Goal: Task Accomplishment & Management: Complete application form

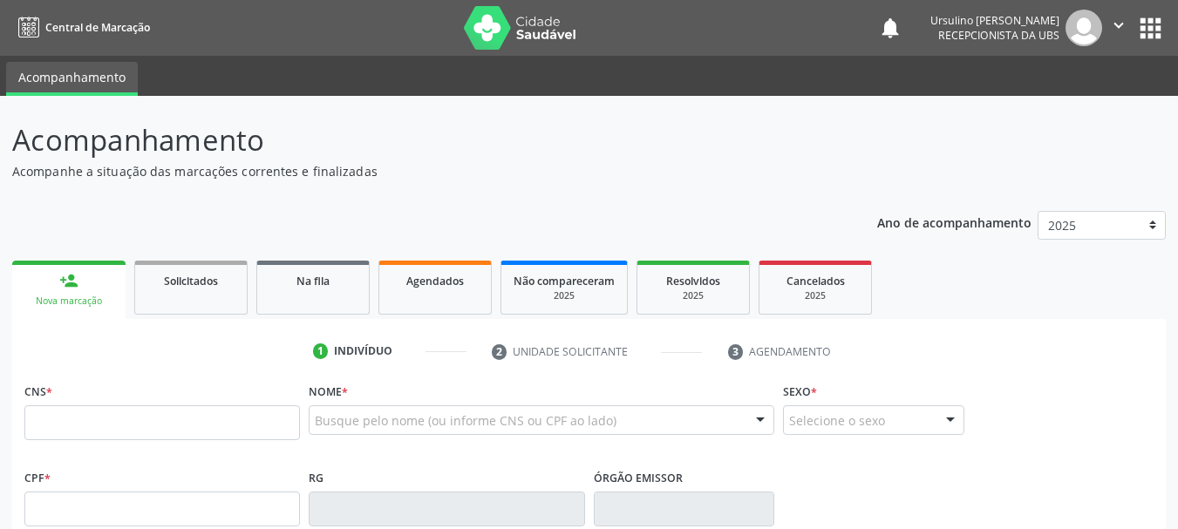
click at [144, 409] on input "text" at bounding box center [161, 422] width 275 height 35
type input "701 1030 0132 3180"
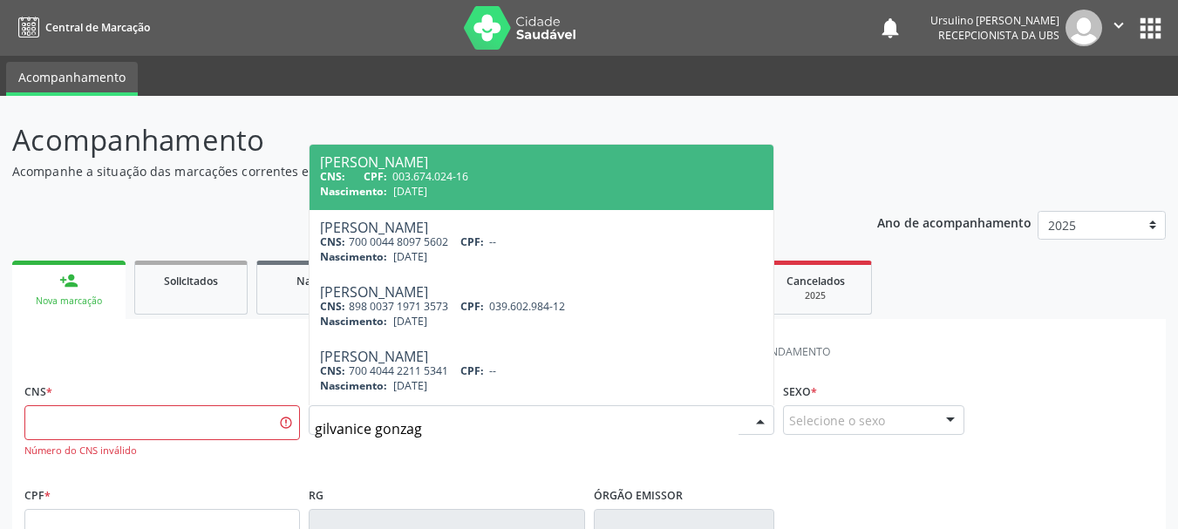
type input "[PERSON_NAME]"
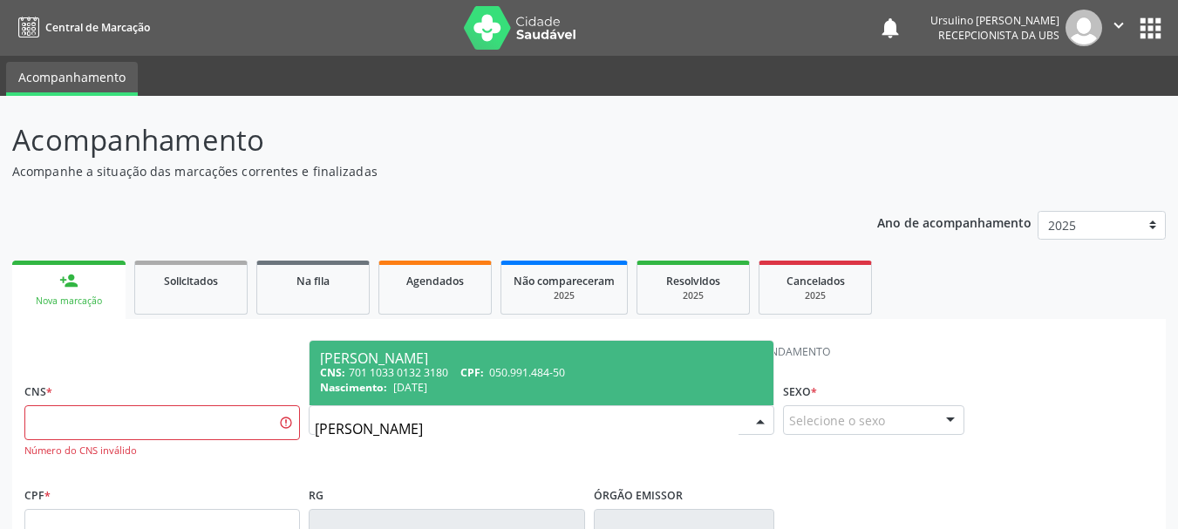
click at [498, 378] on span "050.991.484-50" at bounding box center [527, 372] width 76 height 15
type input "701 1033 0132 3180"
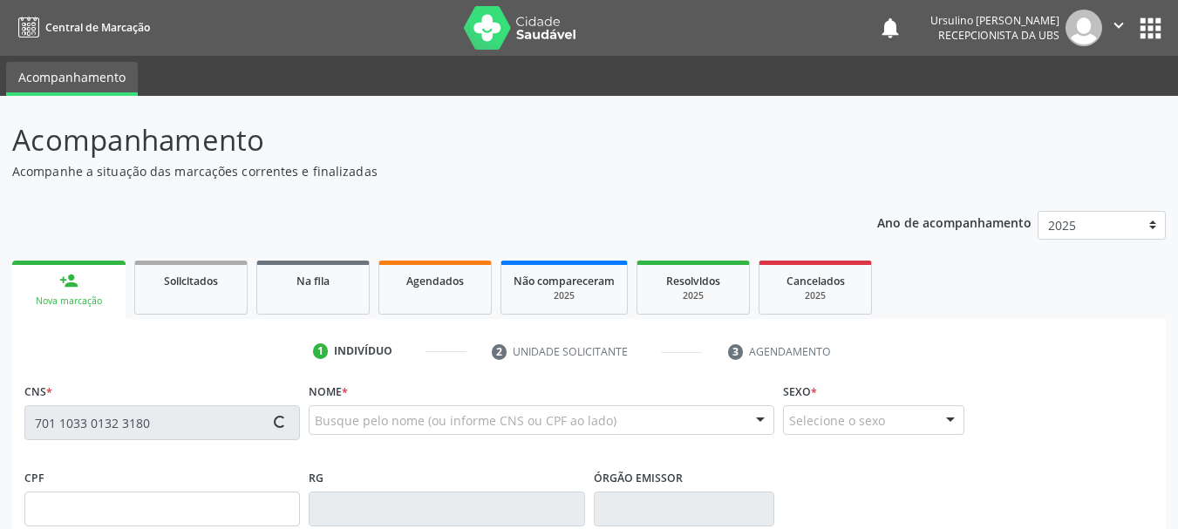
type input "050.991.484-50"
type input "[DATE]"
type input "[PERSON_NAME] de Lima"
type input "[PHONE_NUMBER]"
type input "049.769.004-79"
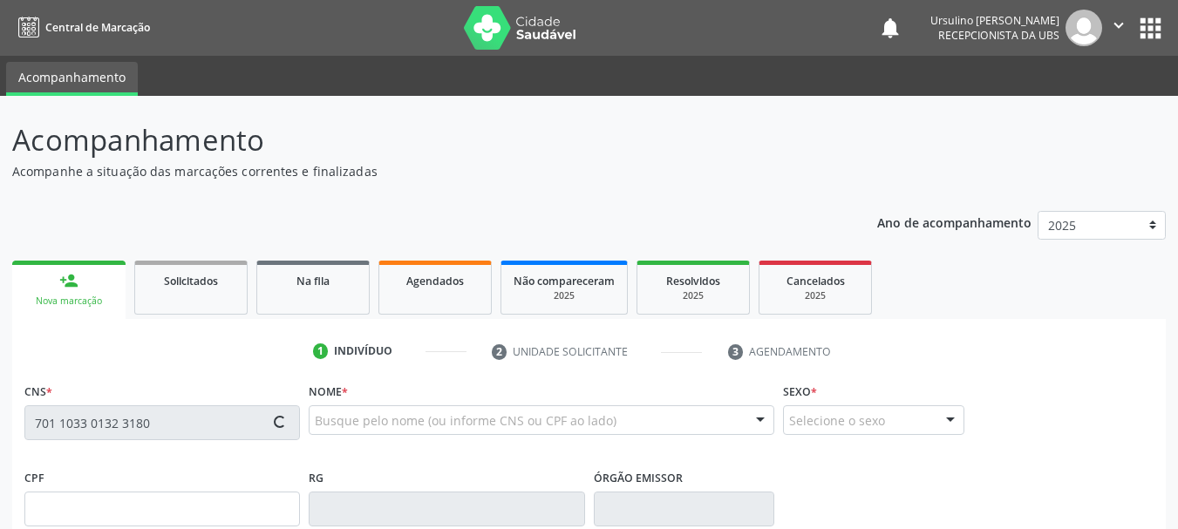
type input "S/N"
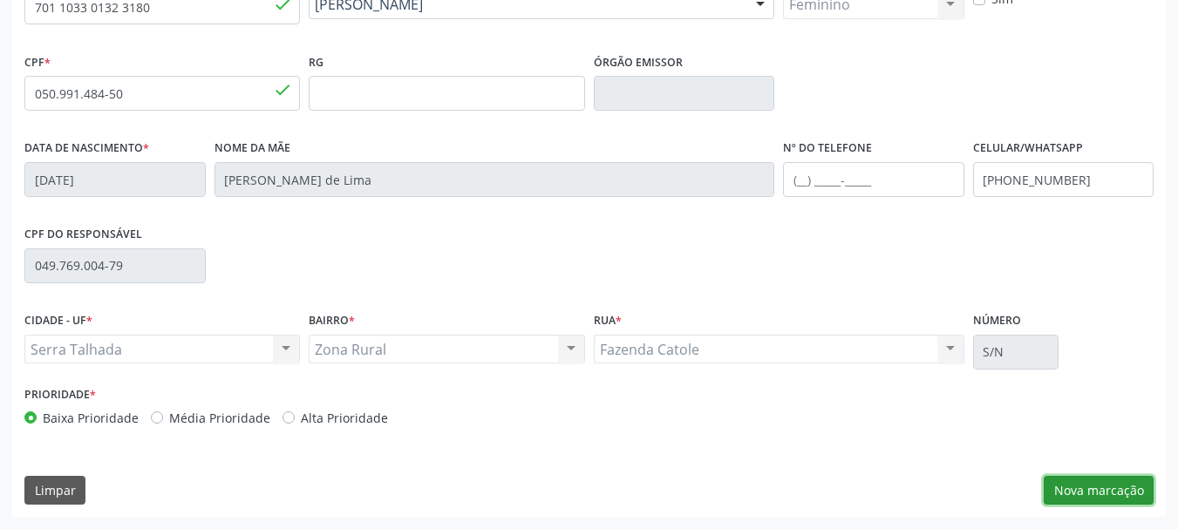
click at [1117, 483] on button "Nova marcação" at bounding box center [1098, 491] width 110 height 30
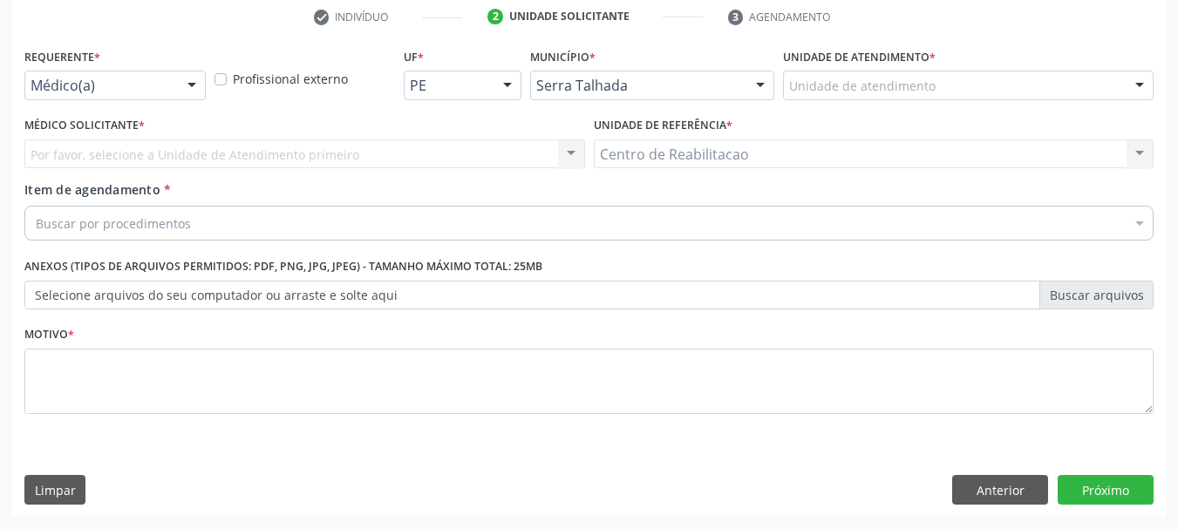
scroll to position [335, 0]
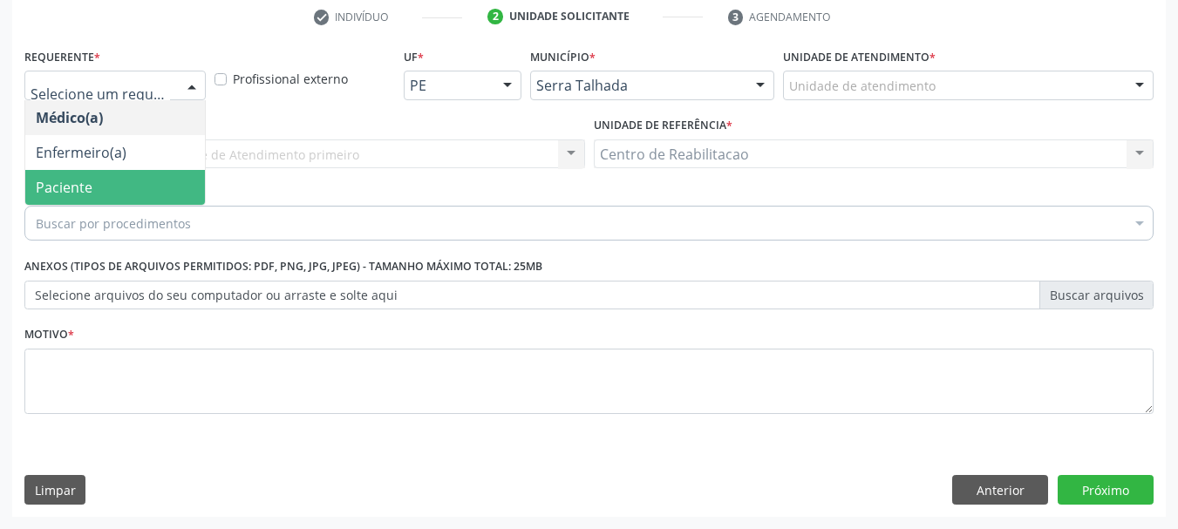
click at [132, 180] on span "Paciente" at bounding box center [115, 187] width 180 height 35
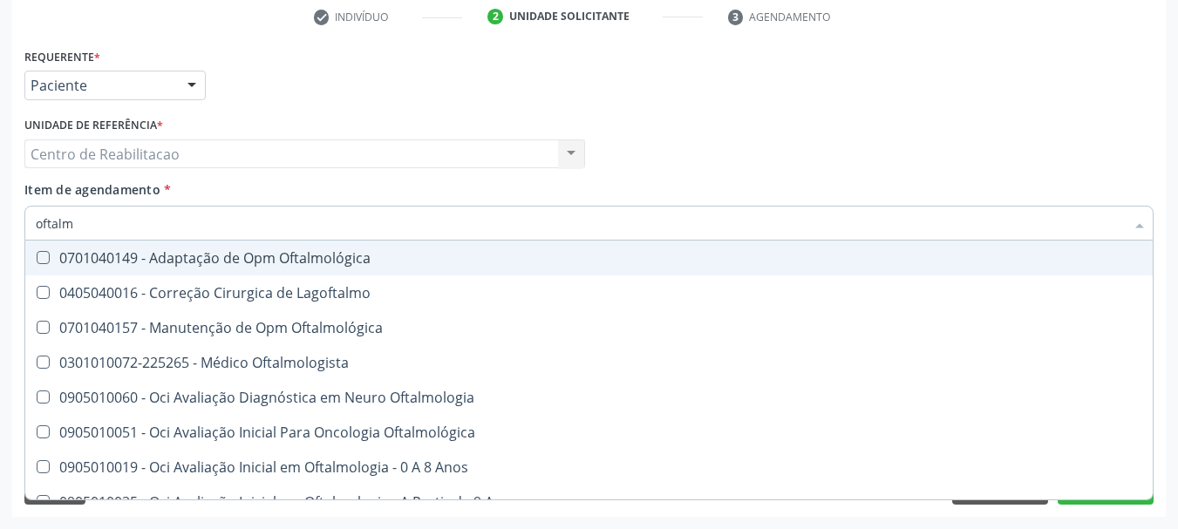
type input "oftalmo"
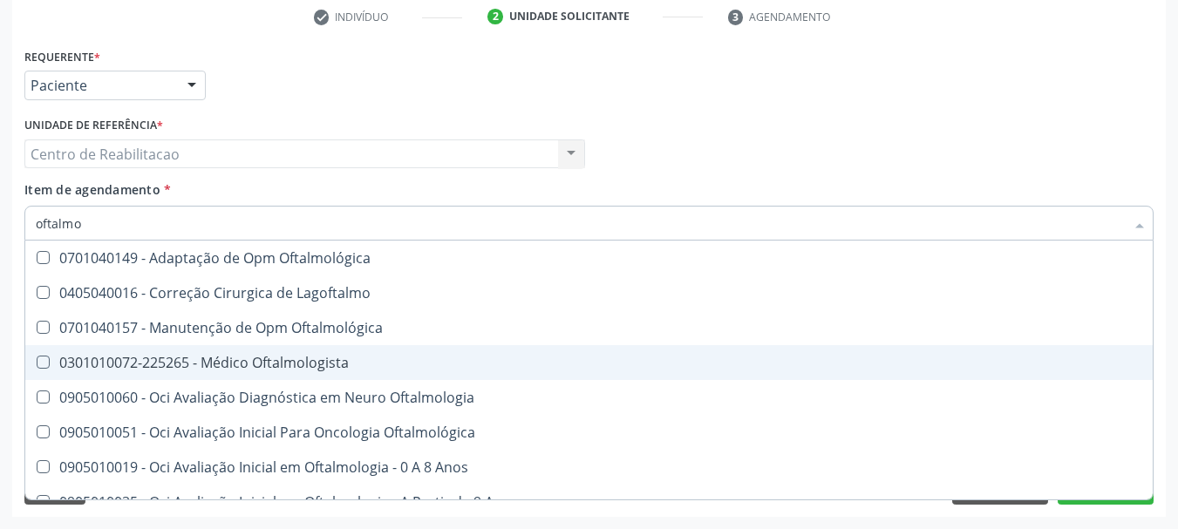
click at [234, 356] on div "0301010072-225265 - Médico Oftalmologista" at bounding box center [589, 363] width 1106 height 14
checkbox Oftalmologista "true"
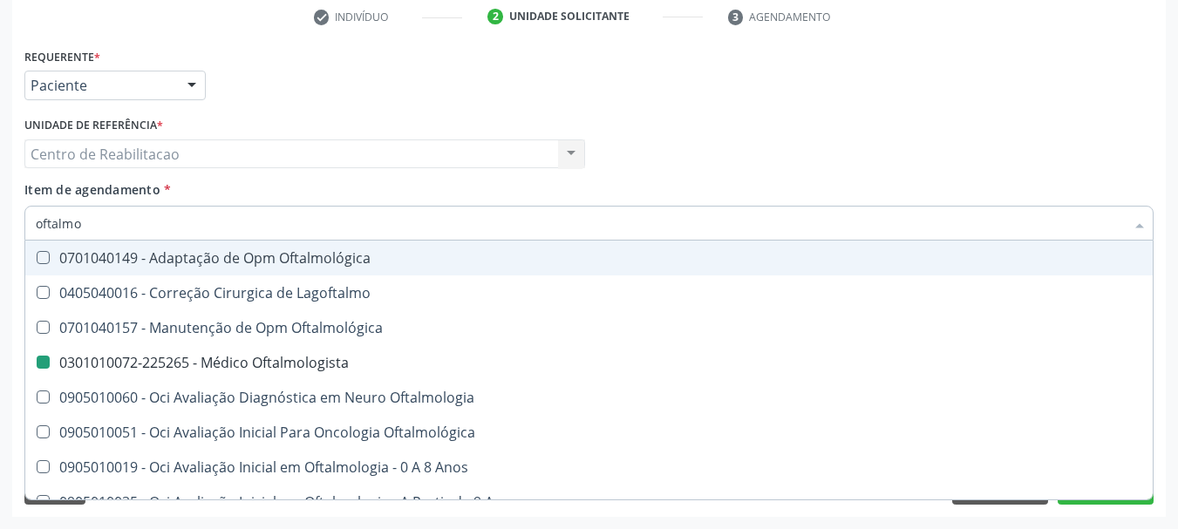
click at [280, 181] on div "Item de agendamento * oftalmo Desfazer seleção 0701040149 - Adaptação de Opm Of…" at bounding box center [588, 207] width 1129 height 55
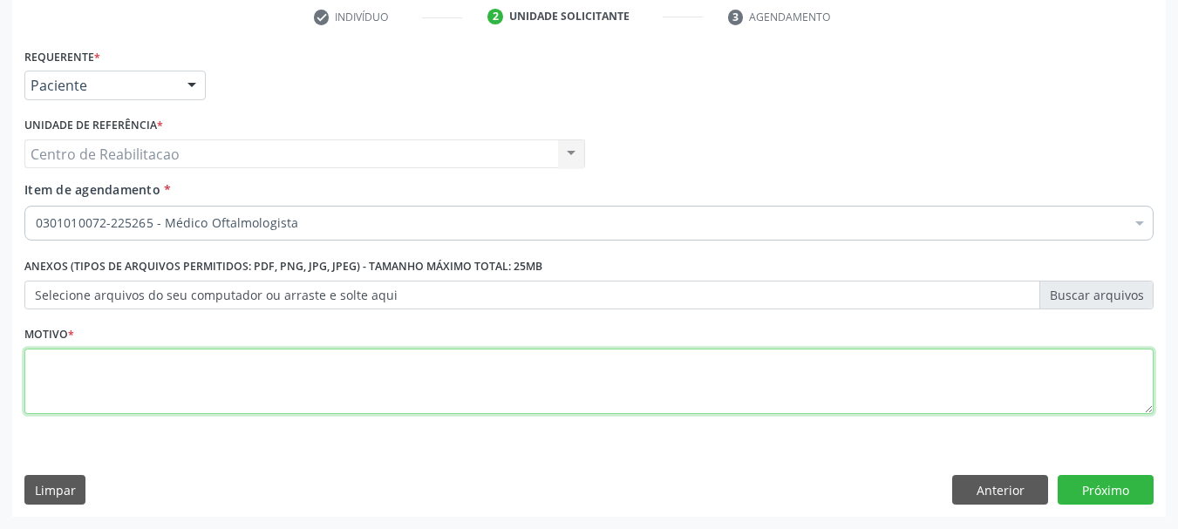
click at [200, 405] on textarea at bounding box center [588, 382] width 1129 height 66
type textarea "."
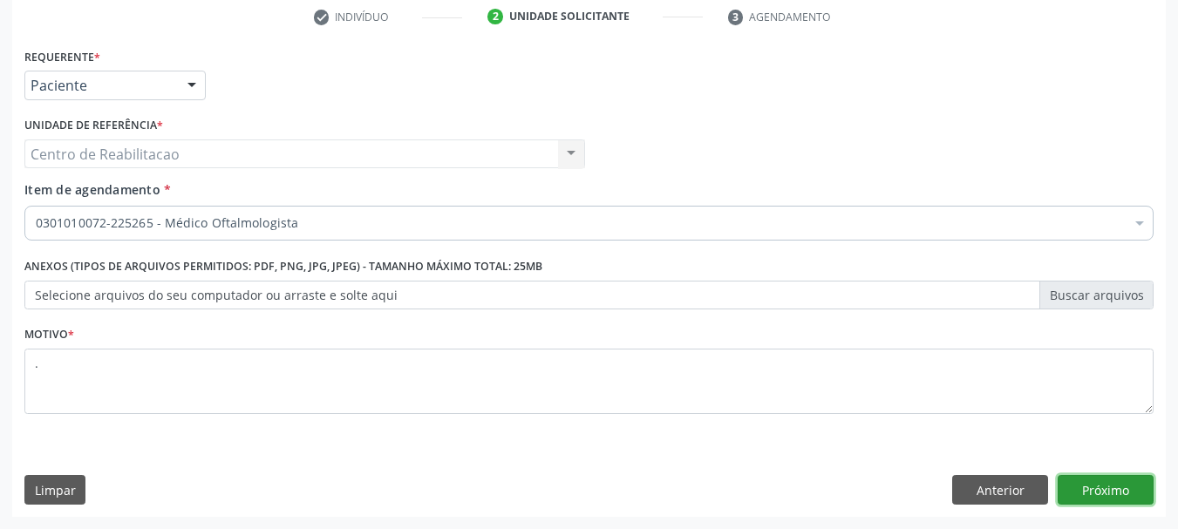
click at [1112, 476] on button "Próximo" at bounding box center [1105, 490] width 96 height 30
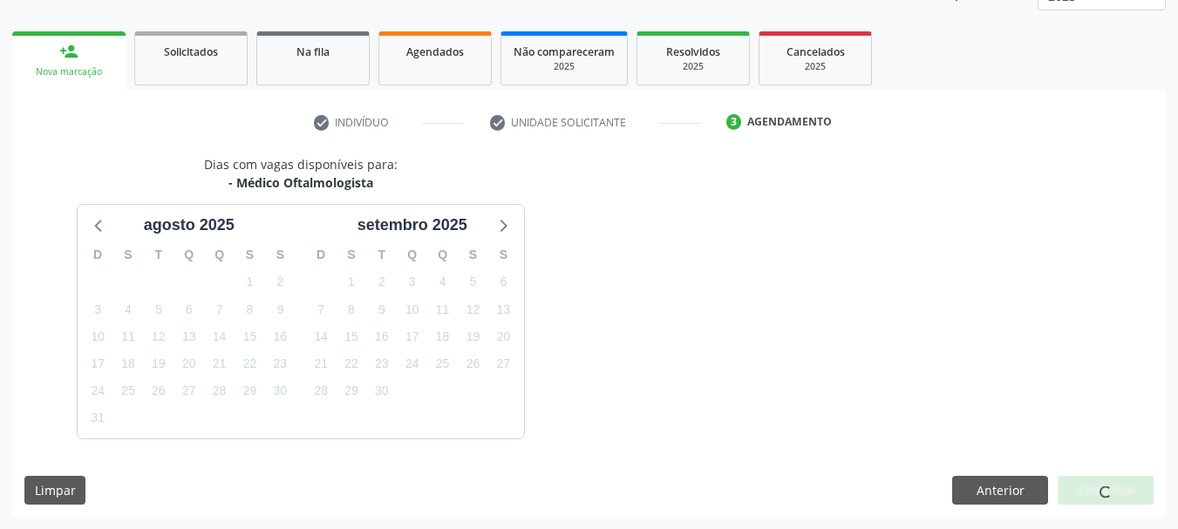
scroll to position [281, 0]
